Goal: Find specific page/section: Find specific page/section

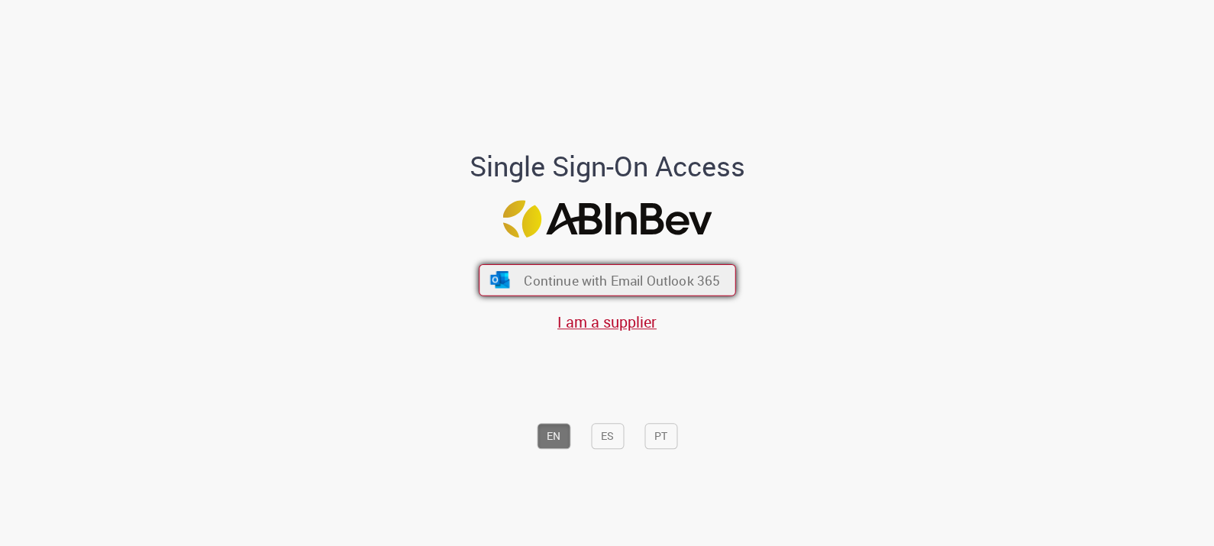
click at [636, 290] on button "Continue with Email Outlook 365" at bounding box center [607, 280] width 257 height 32
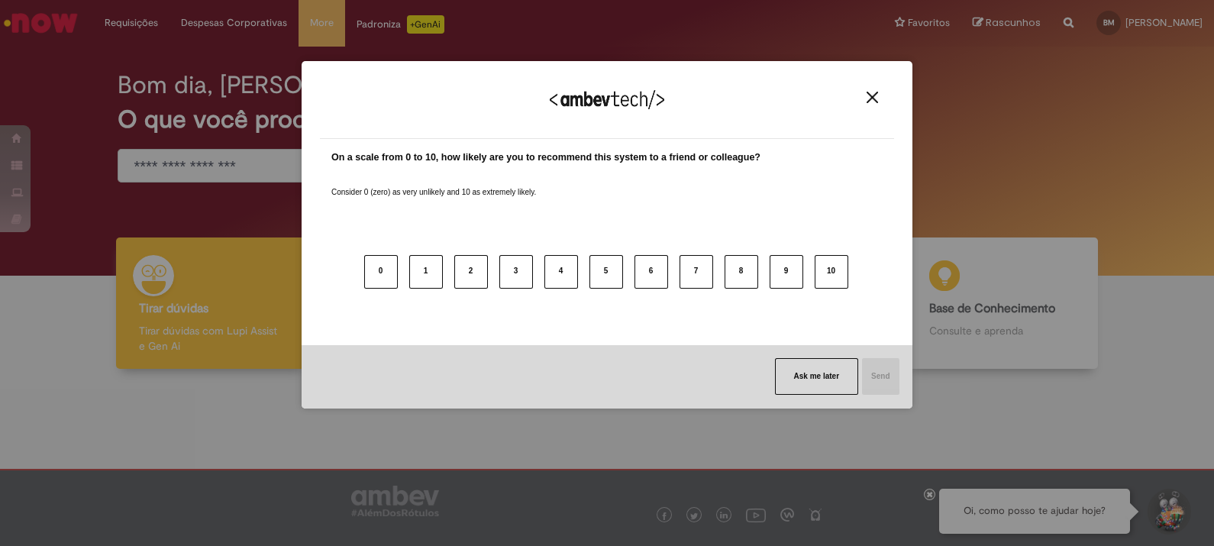
click at [874, 95] on img "Close" at bounding box center [872, 97] width 11 height 11
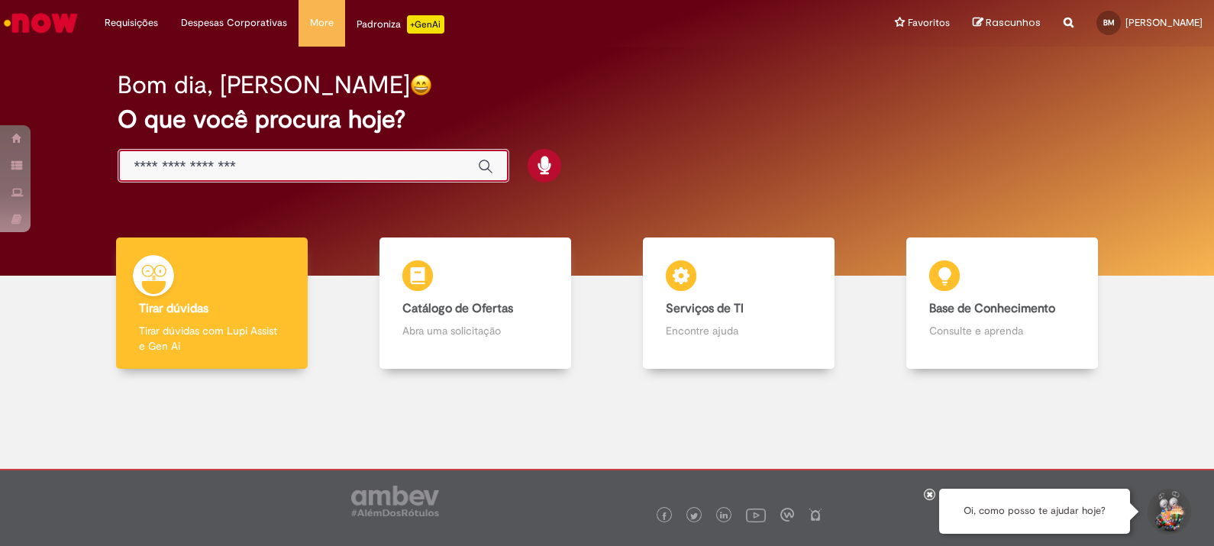
click at [317, 160] on input "Basta digitar aqui" at bounding box center [298, 167] width 328 height 18
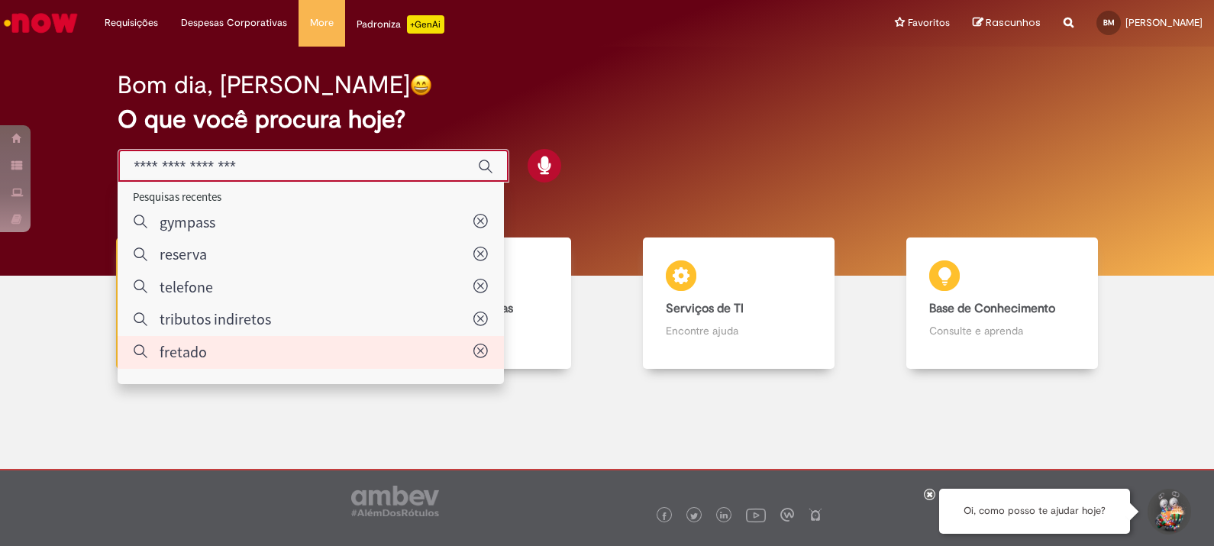
type input "*******"
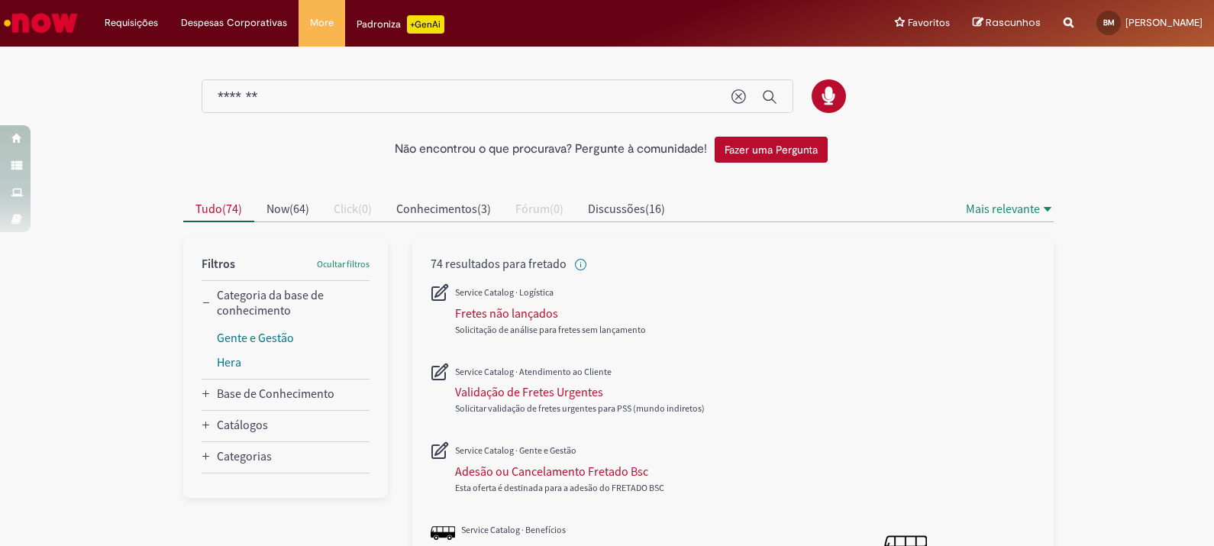
scroll to position [95, 0]
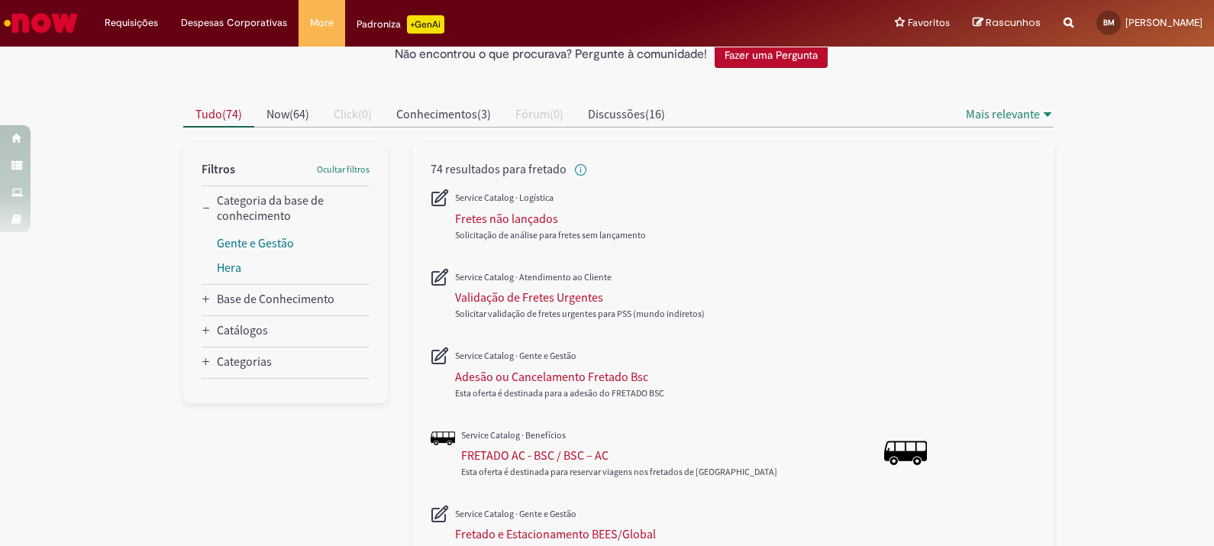
click at [30, 15] on img "Ir para a Homepage" at bounding box center [41, 23] width 79 height 31
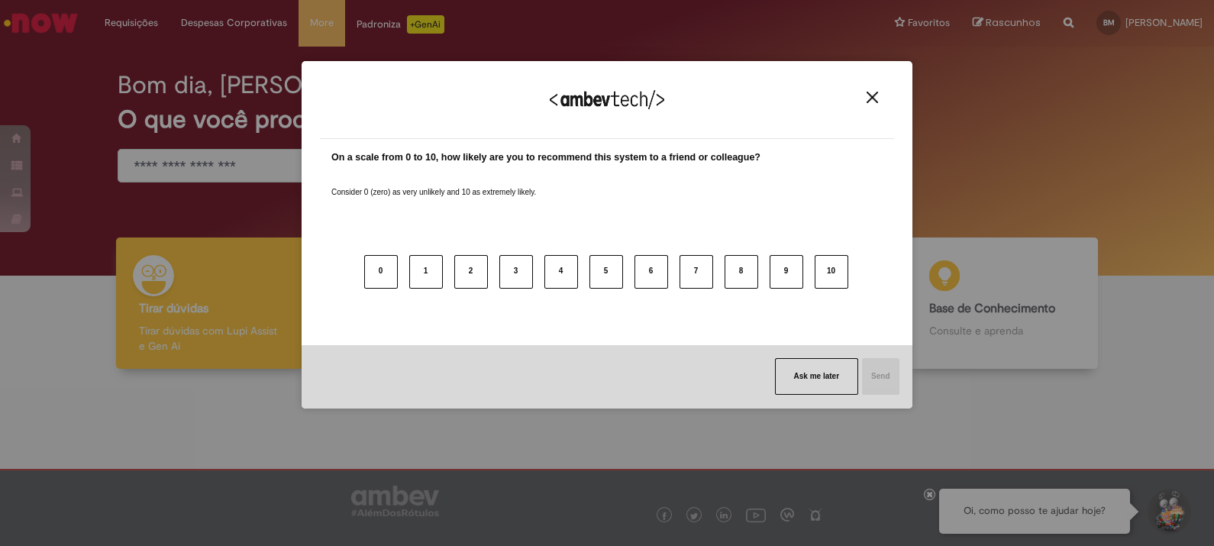
click at [871, 88] on div "We appreciate your feedback!" at bounding box center [607, 109] width 574 height 60
click at [871, 99] on img "Close" at bounding box center [872, 97] width 11 height 11
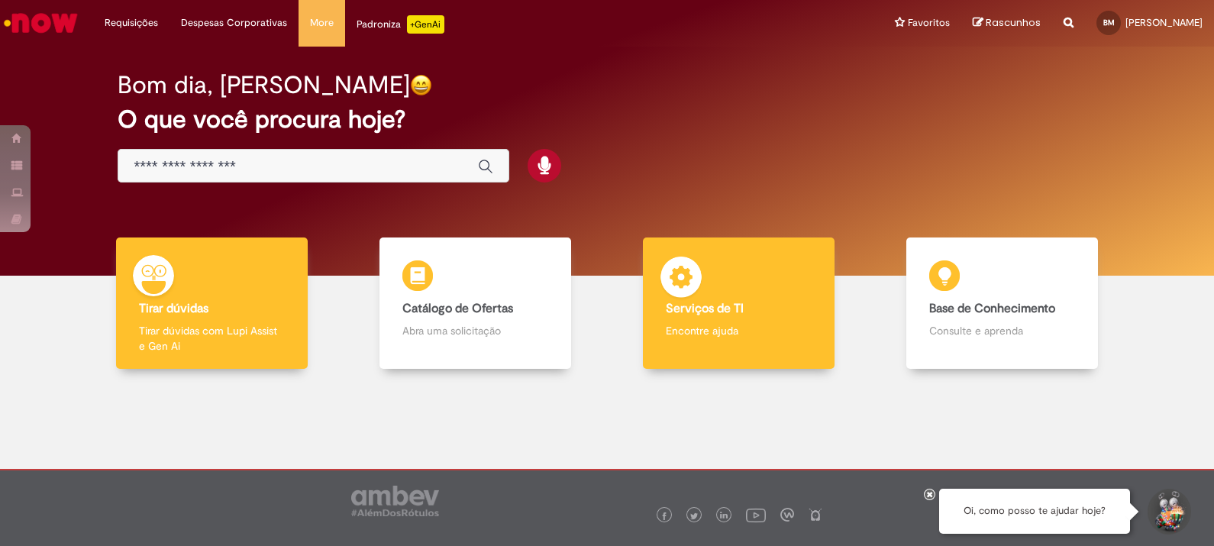
click at [700, 298] on div "Serviços de TI Serviços de TI Encontre ajuda" at bounding box center [738, 303] width 191 height 132
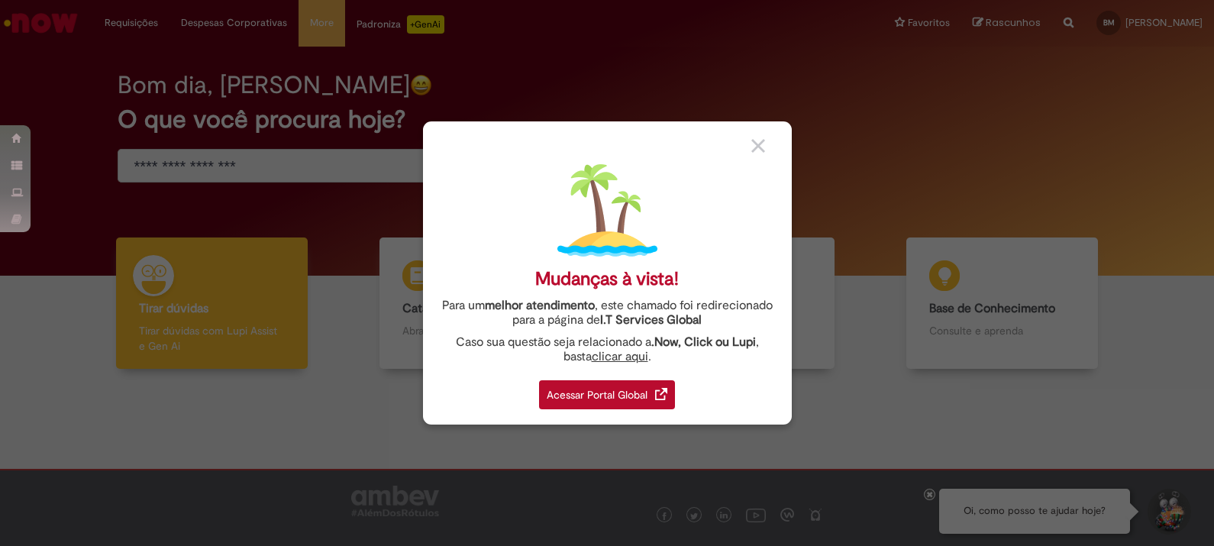
click at [625, 389] on div "Acessar Portal Global" at bounding box center [607, 394] width 136 height 29
